Goal: Transaction & Acquisition: Purchase product/service

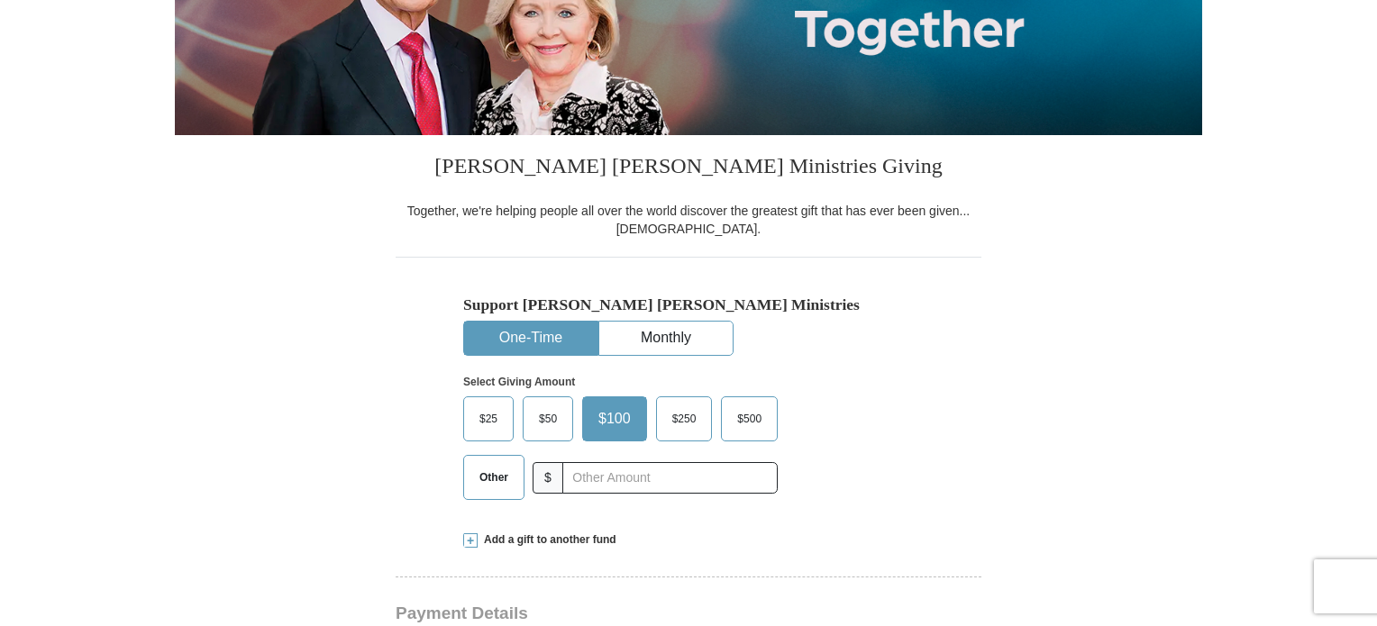
scroll to position [361, 0]
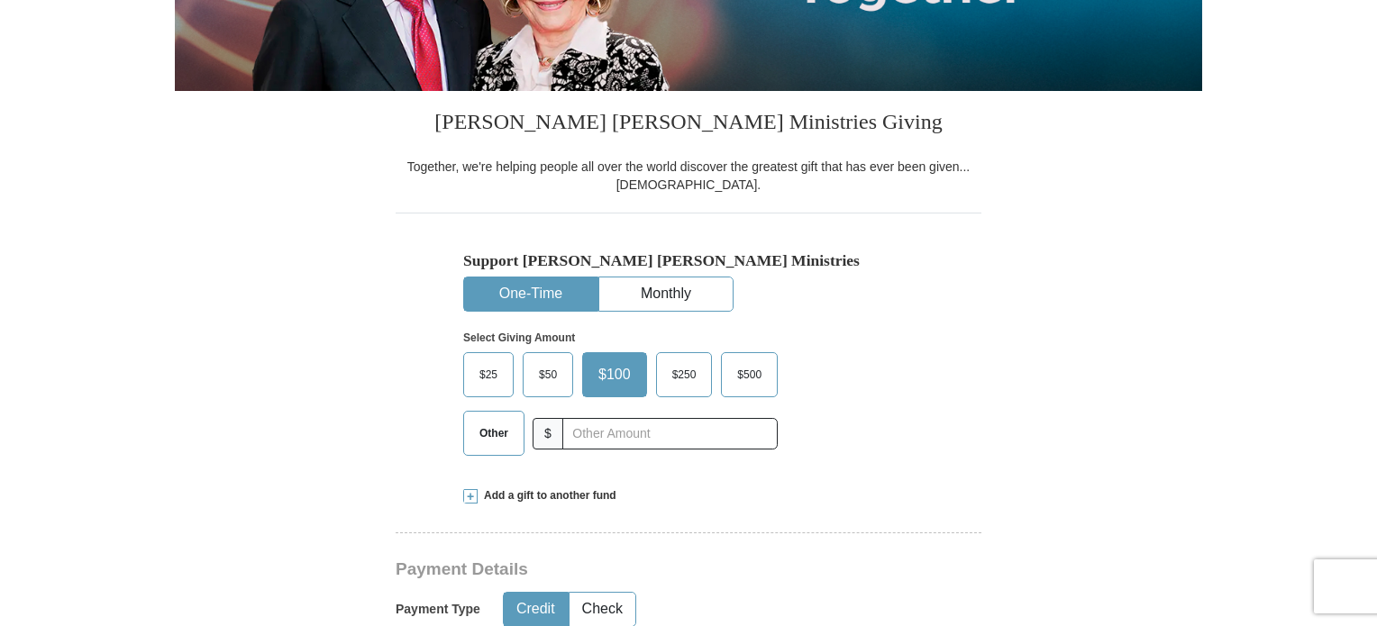
click at [492, 437] on span "Other" at bounding box center [494, 433] width 47 height 27
click at [0, 0] on input "Other" at bounding box center [0, 0] width 0 height 0
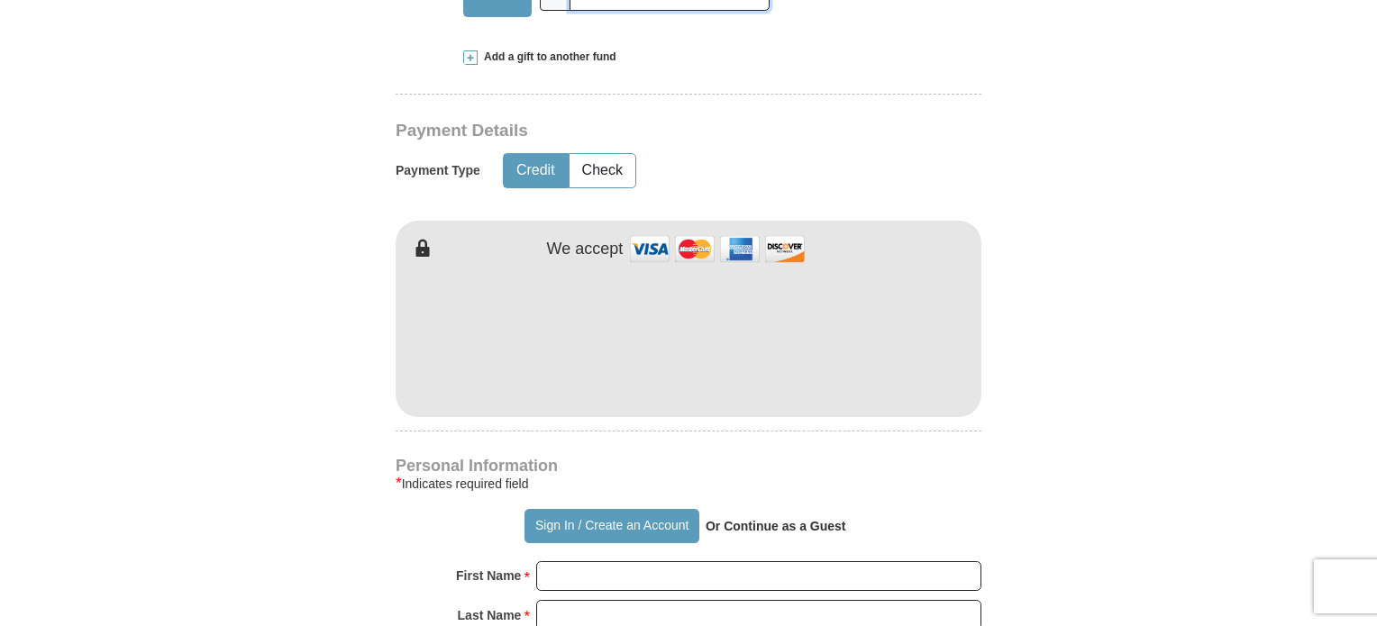
scroll to position [811, 0]
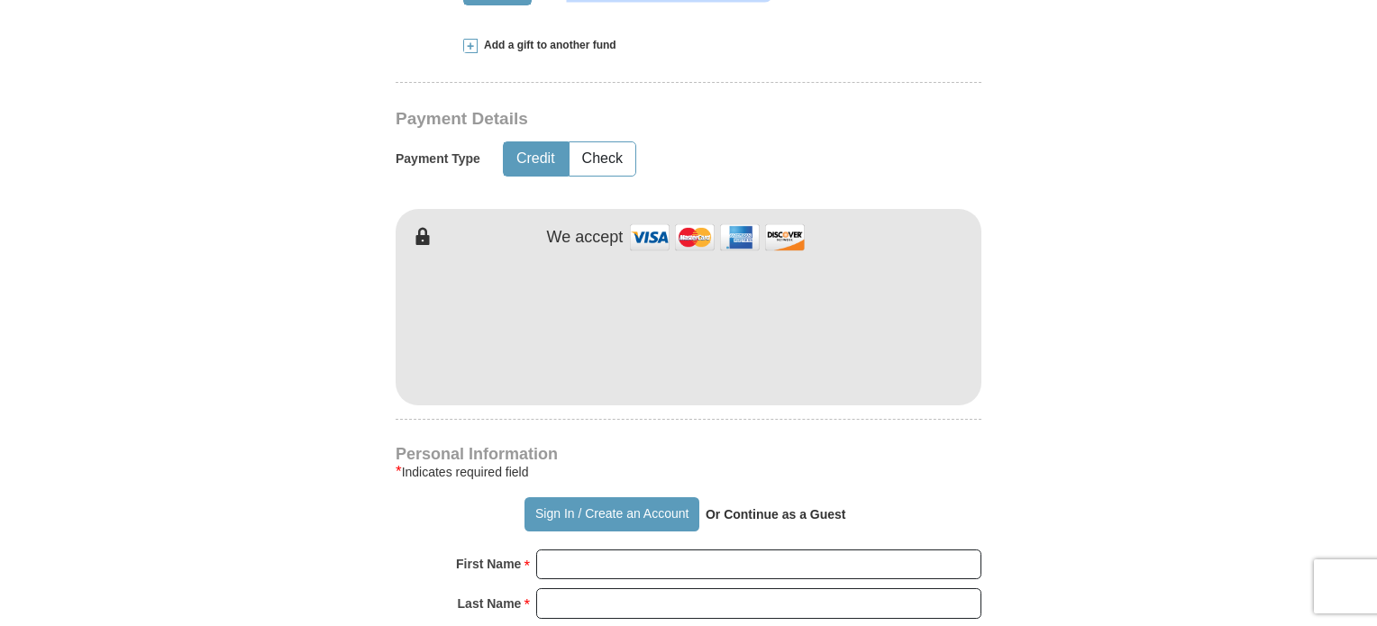
type input "75.00"
type input "Caster"
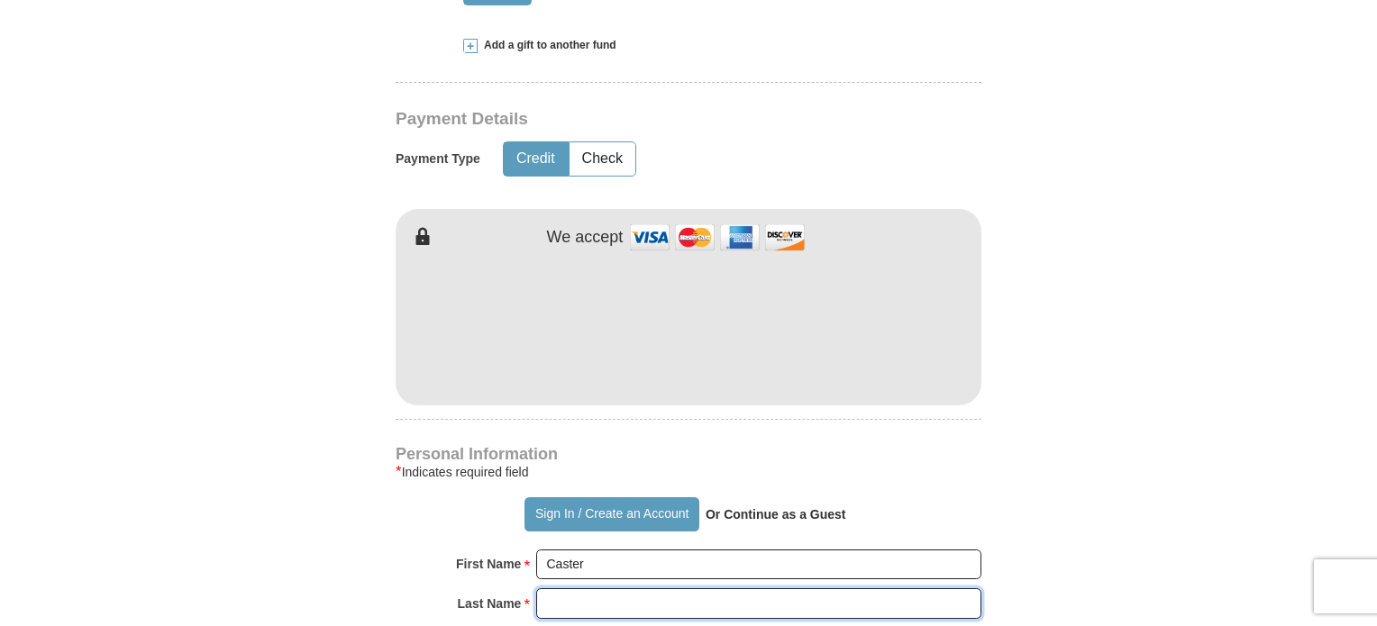
type input "Services"
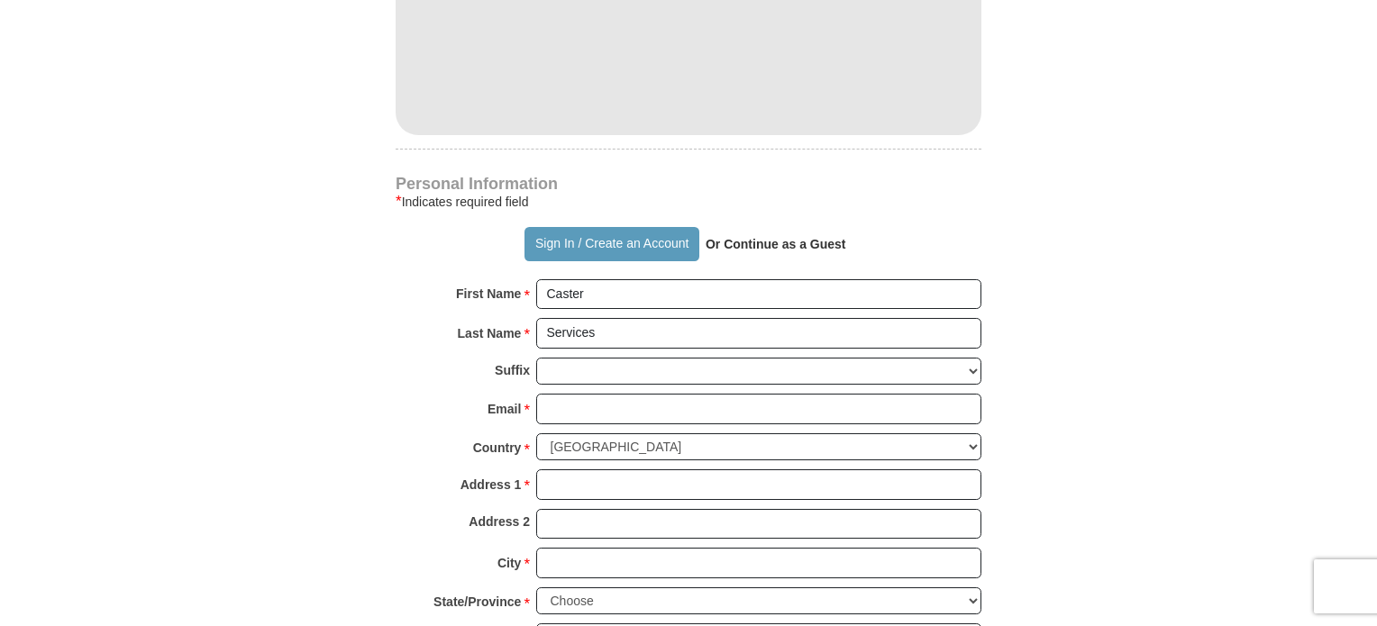
scroll to position [1172, 0]
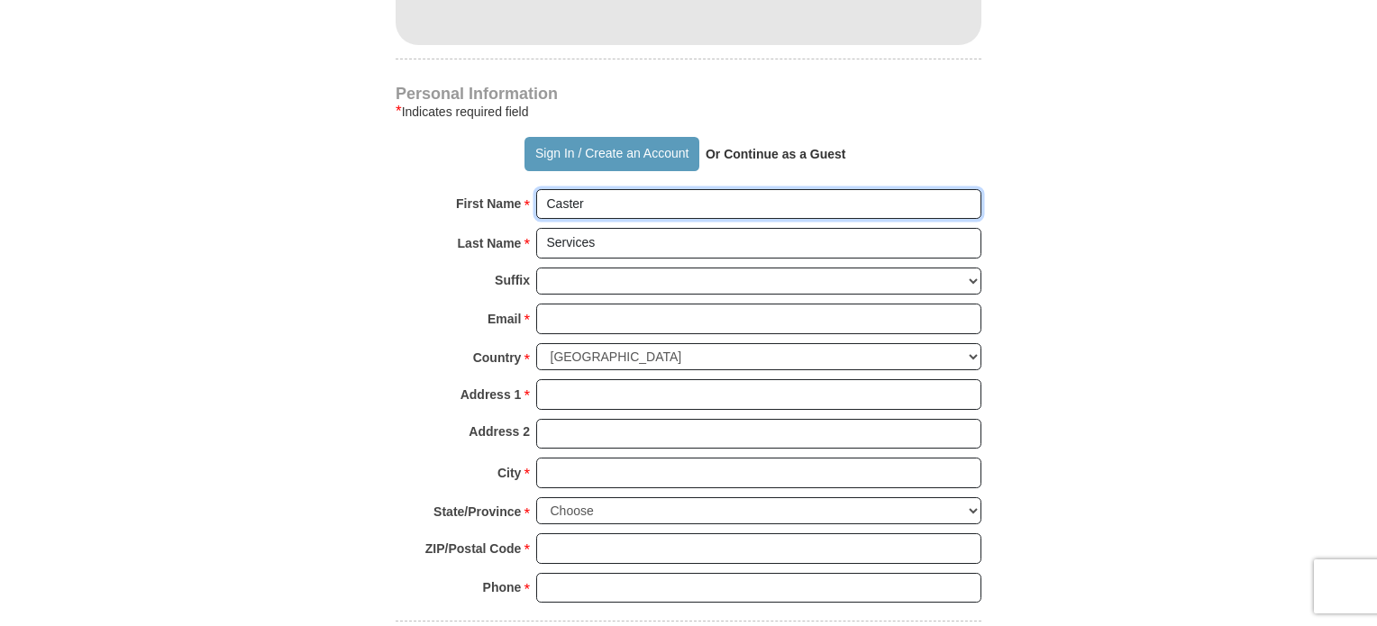
click at [625, 204] on input "Caster" at bounding box center [758, 204] width 445 height 31
type input "C"
type input "[PERSON_NAME]"
click at [606, 242] on input "Services" at bounding box center [758, 243] width 445 height 31
type input "S"
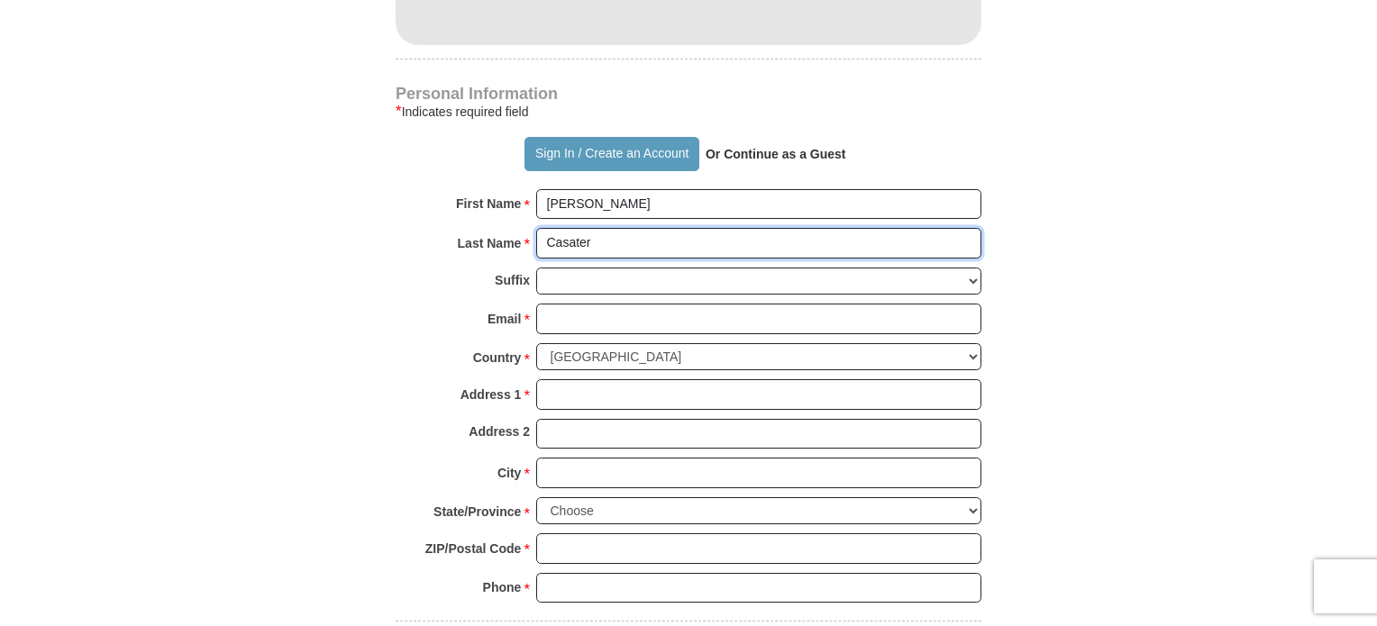
type input "Casater"
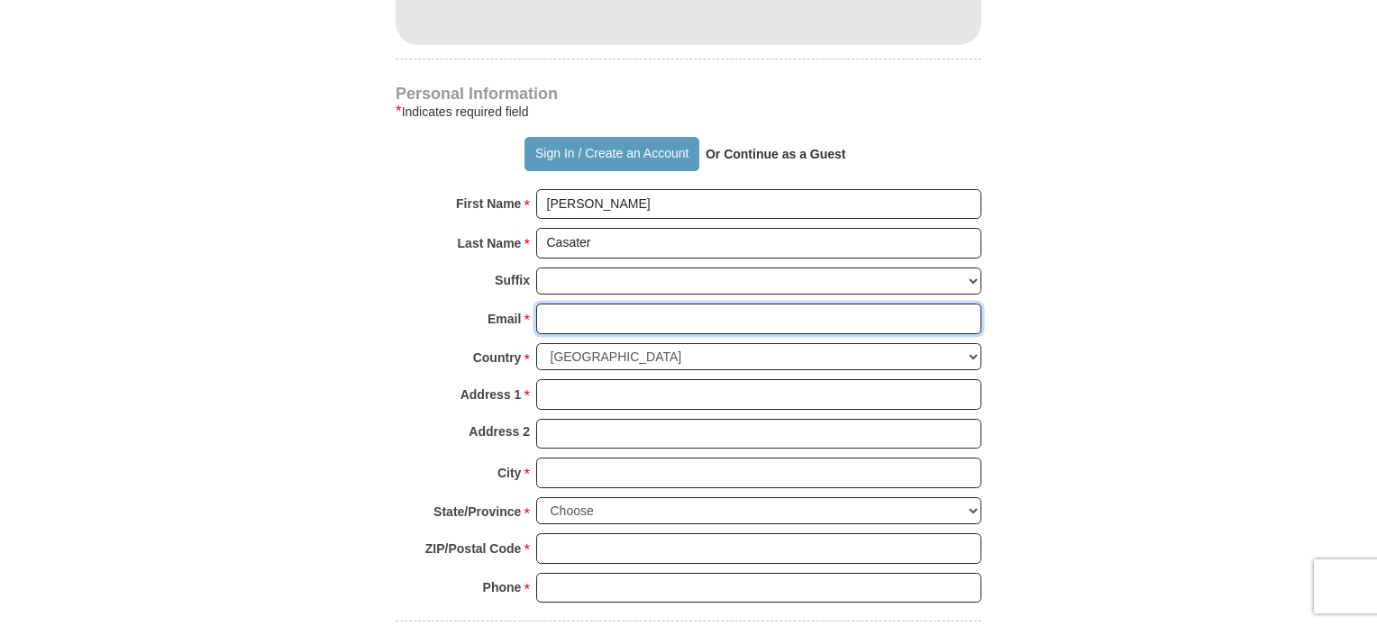
click at [655, 310] on input "Email *" at bounding box center [758, 319] width 445 height 31
type input "[EMAIL_ADDRESS][DOMAIN_NAME]"
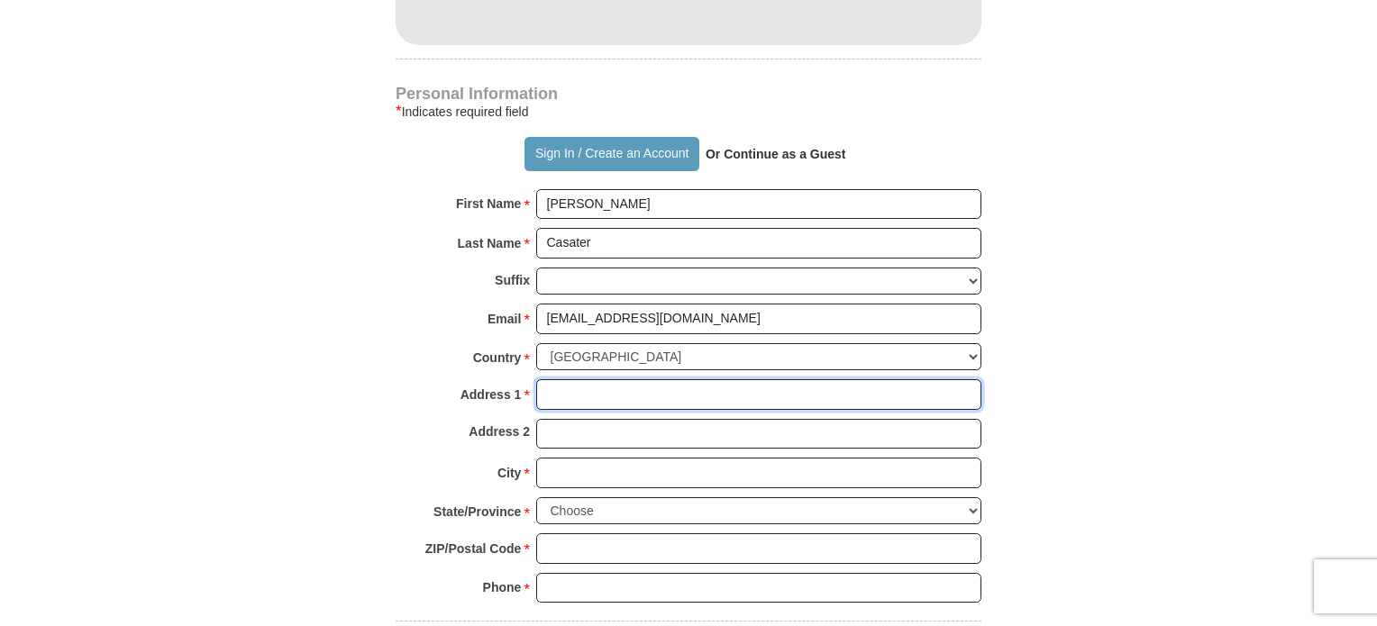
type input "[STREET_ADDRESS]"
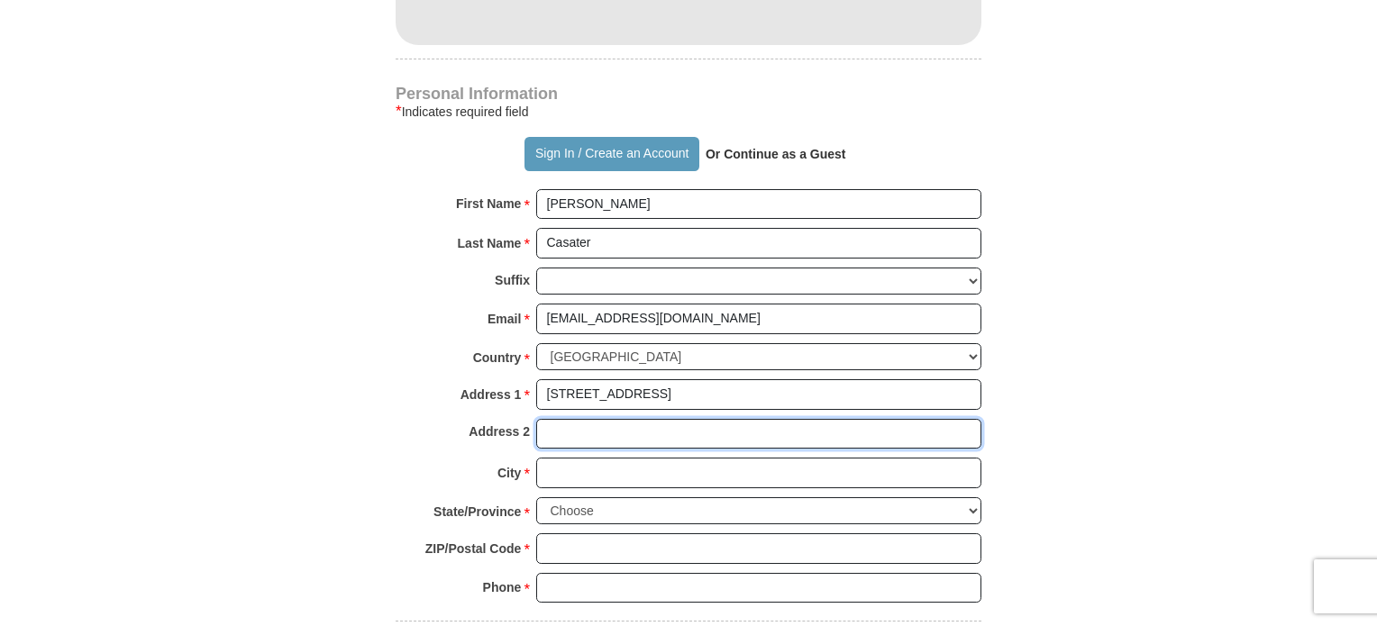
type input "[STREET_ADDRESS]"
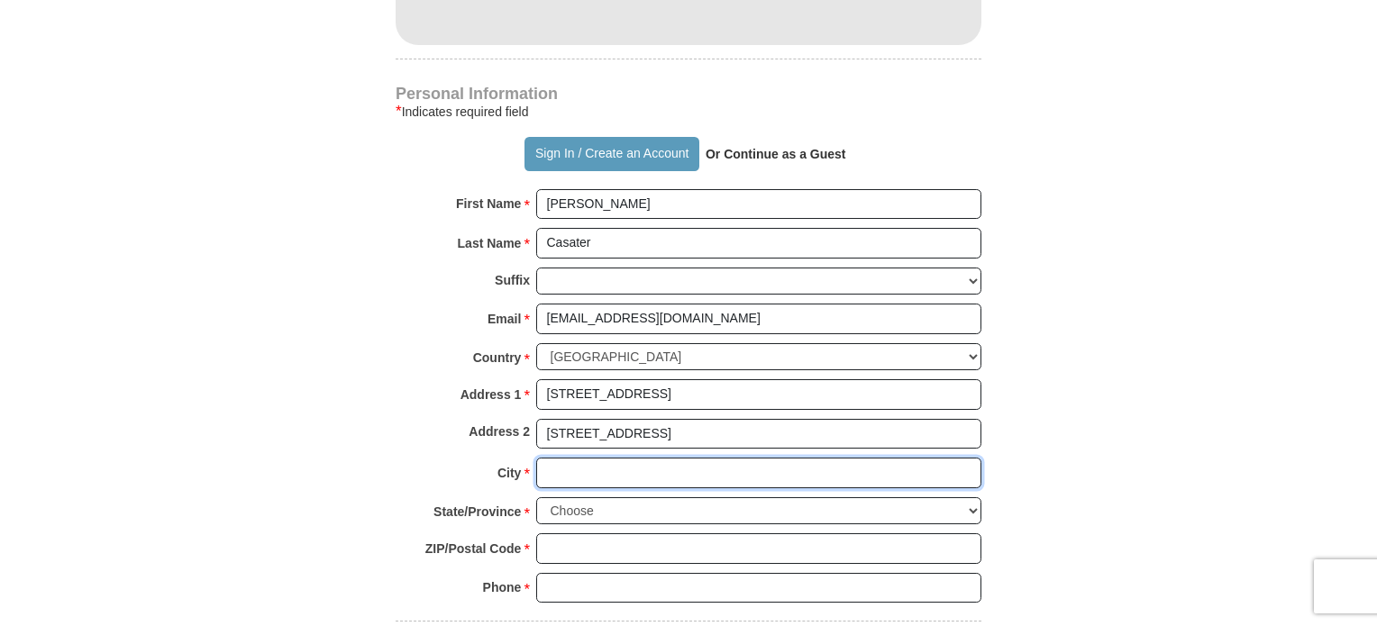
type input "Branson"
select select "MO"
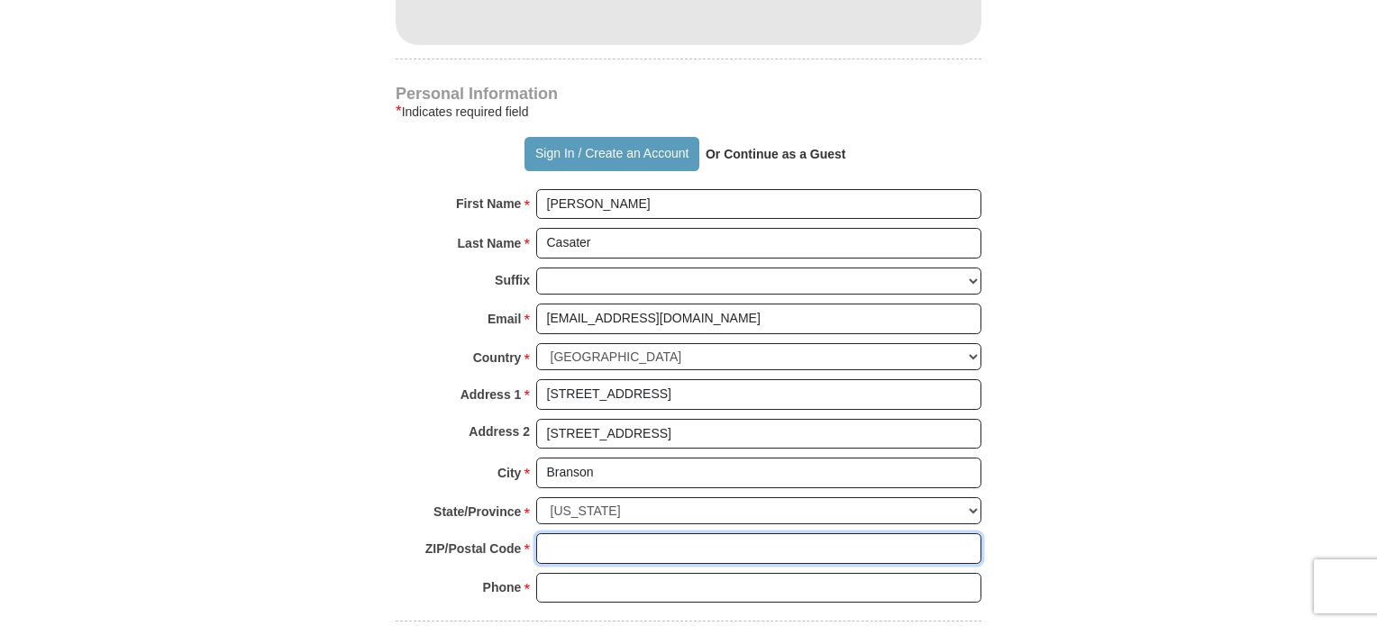
type input "65616"
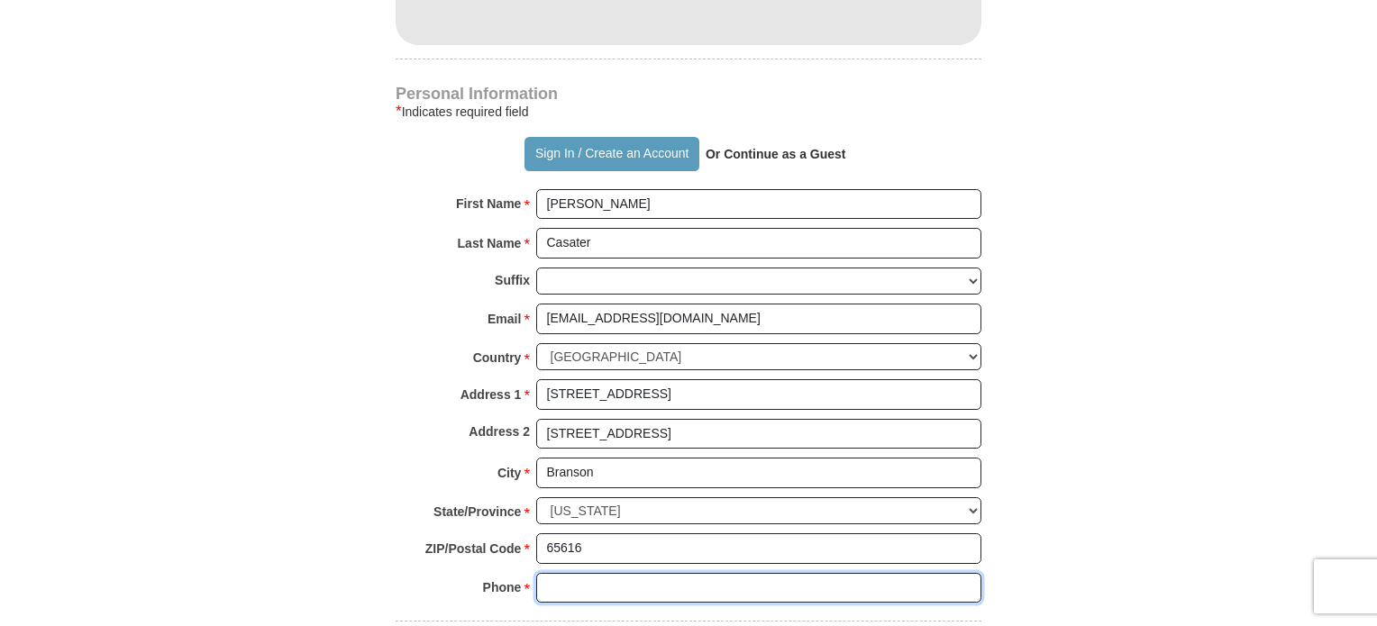
type input "4175982809"
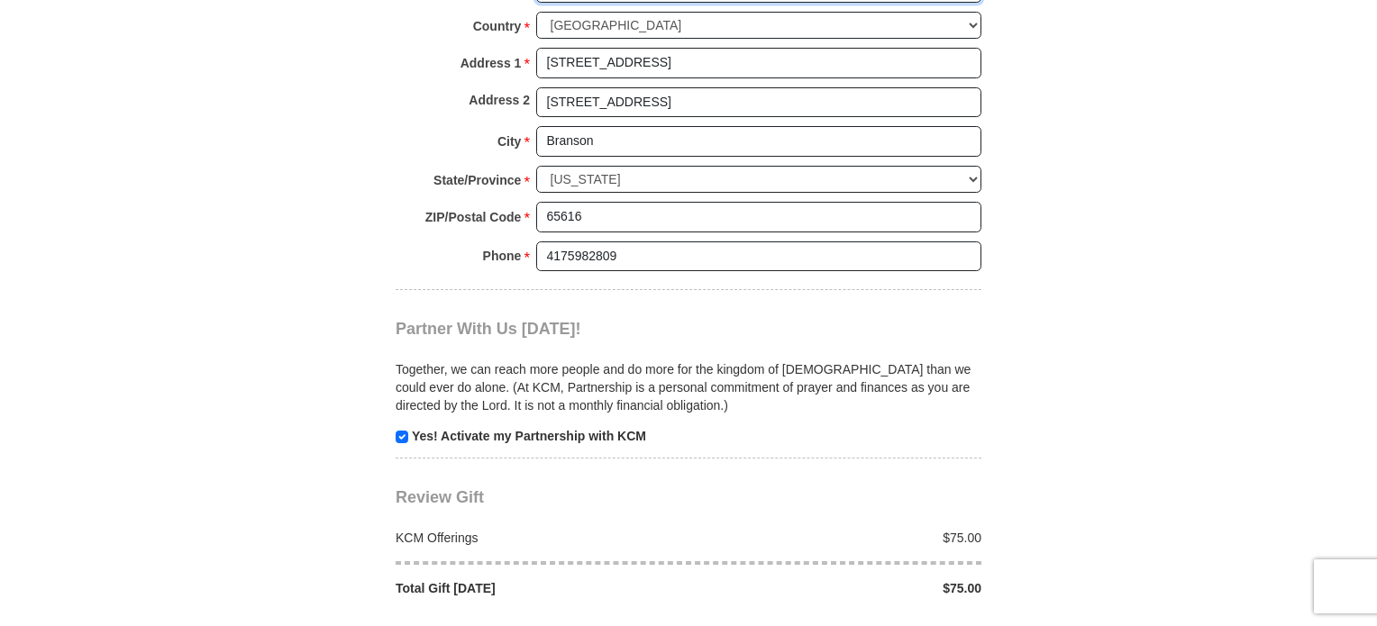
scroll to position [1713, 0]
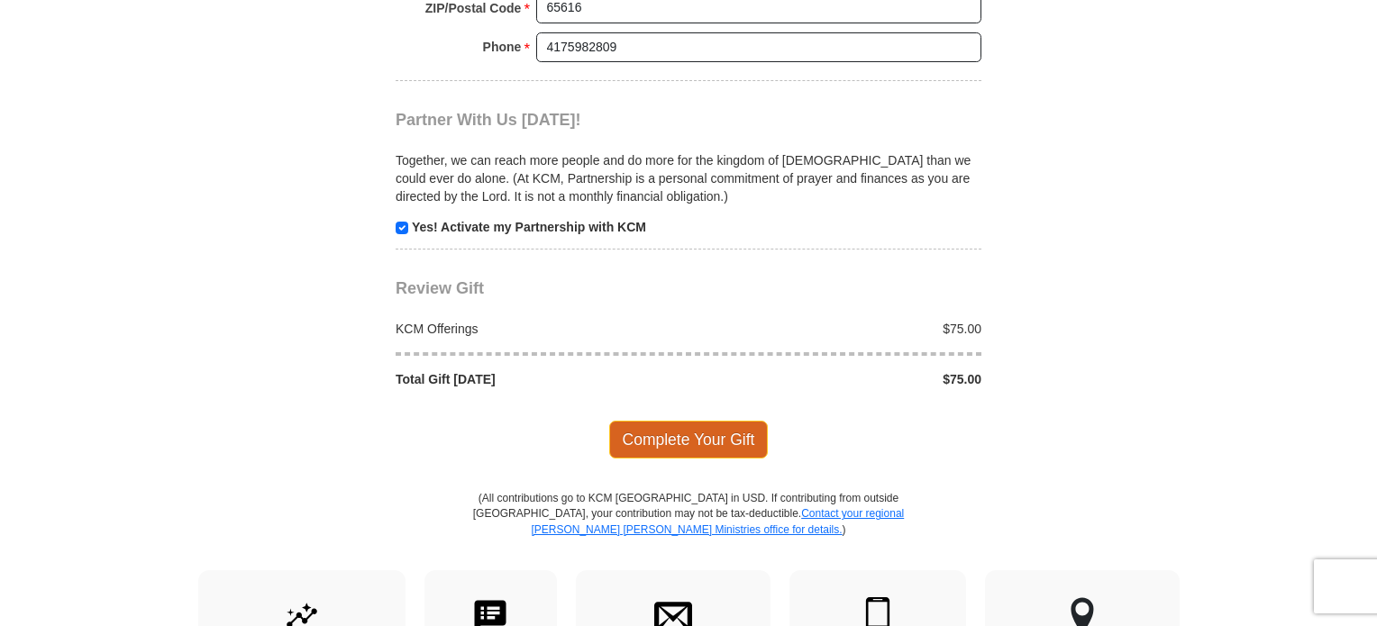
click at [667, 433] on span "Complete Your Gift" at bounding box center [689, 440] width 160 height 38
